Goal: Find specific page/section: Find specific page/section

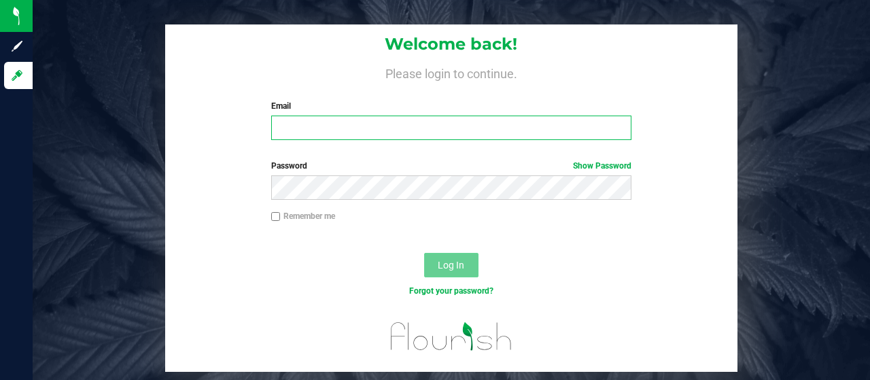
type input "vdevlin@liveparallel.com"
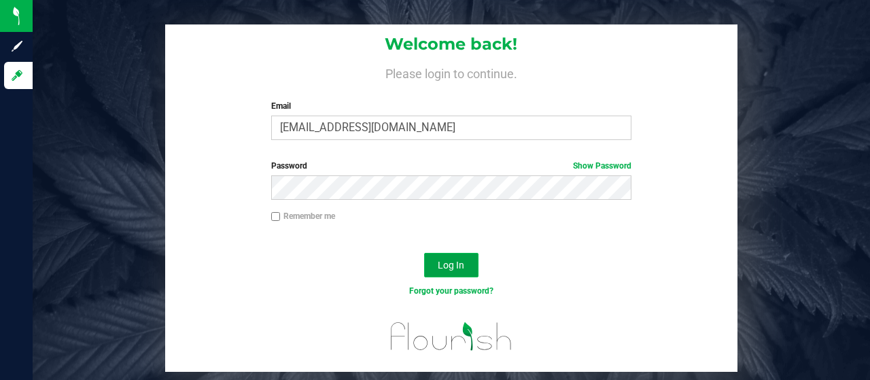
click at [453, 269] on span "Log In" at bounding box center [450, 264] width 26 height 11
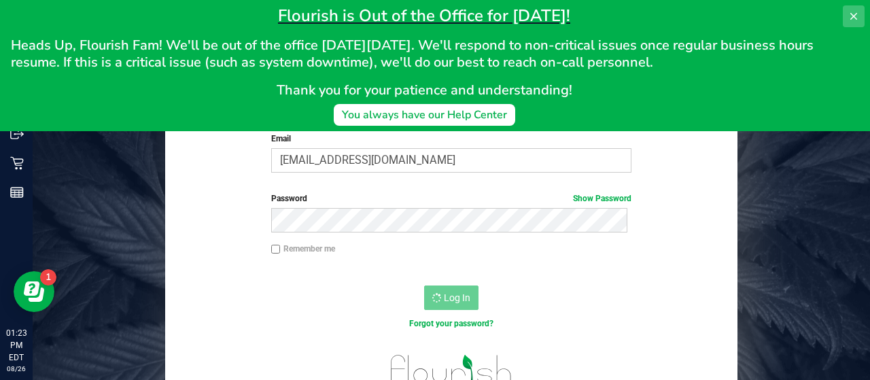
click at [855, 14] on icon at bounding box center [853, 16] width 11 height 11
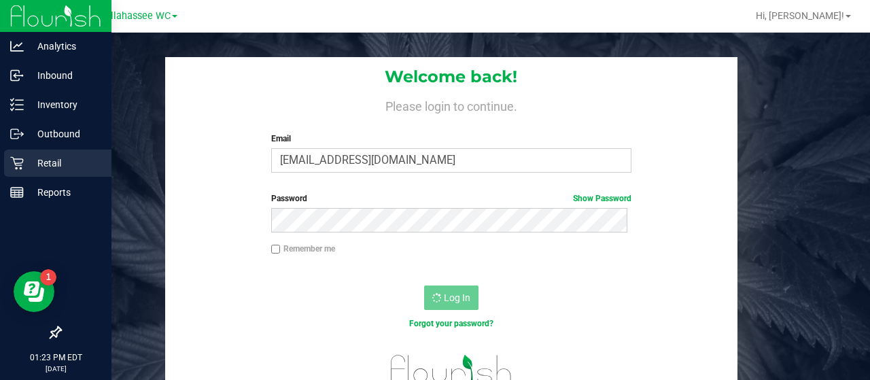
click at [50, 164] on p "Retail" at bounding box center [65, 163] width 82 height 16
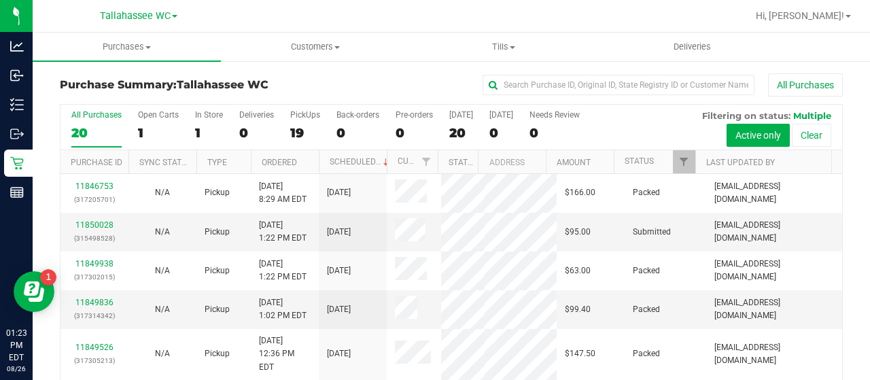
click at [177, 18] on link "Tallahassee WC" at bounding box center [138, 15] width 77 height 13
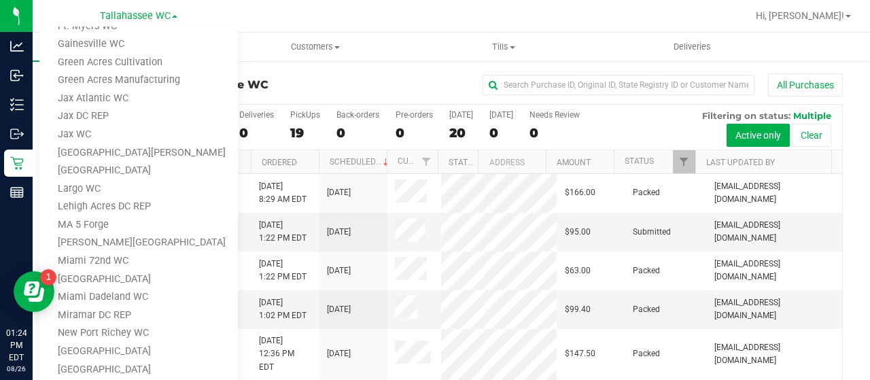
scroll to position [258, 0]
click at [137, 185] on link "Largo WC" at bounding box center [138, 187] width 198 height 18
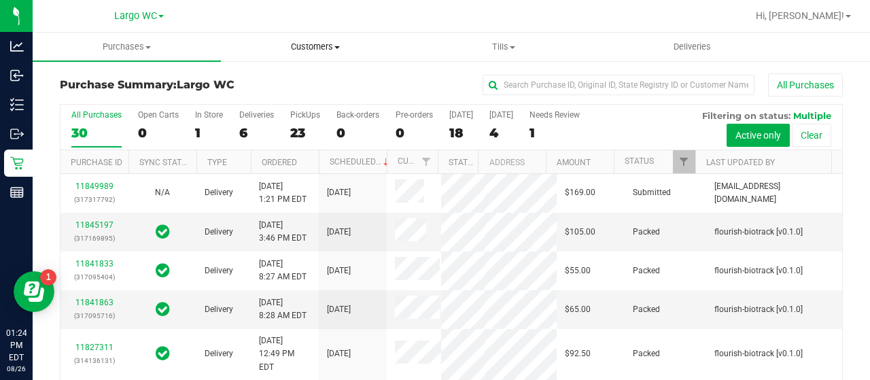
click at [338, 46] on span at bounding box center [336, 47] width 5 height 3
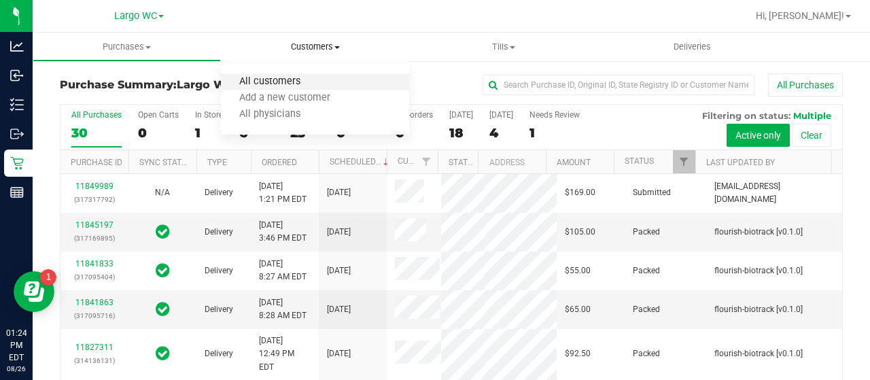
click at [296, 87] on span "All customers" at bounding box center [270, 82] width 98 height 12
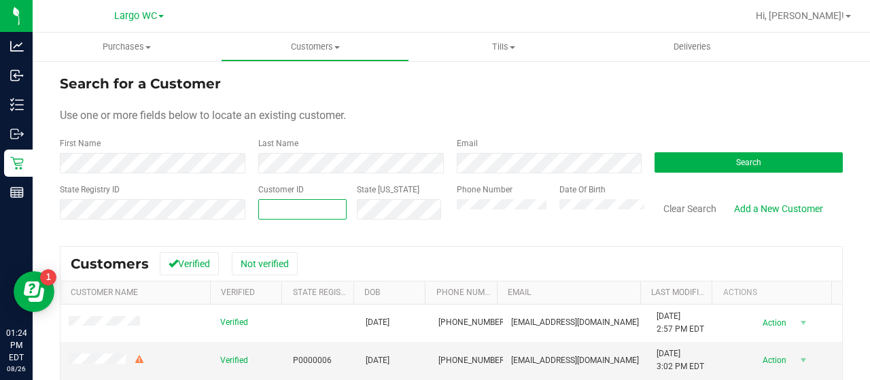
click at [291, 209] on span at bounding box center [302, 209] width 88 height 20
type input "1615631"
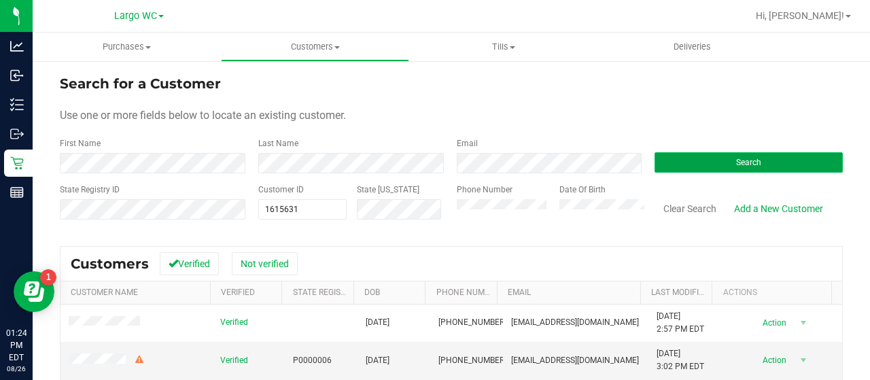
click at [670, 164] on button "Search" at bounding box center [748, 162] width 188 height 20
